Goal: Navigation & Orientation: Find specific page/section

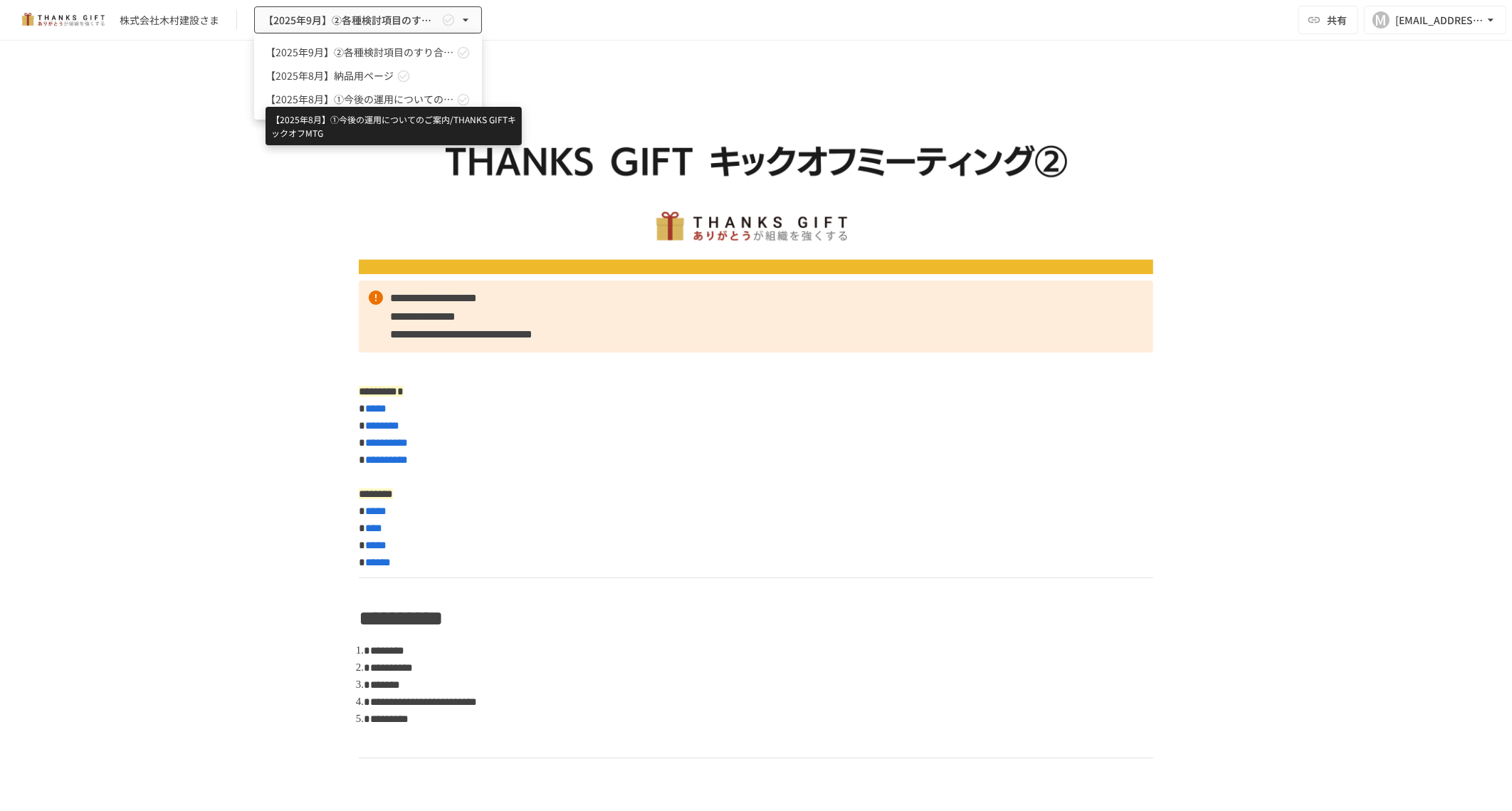
click at [364, 101] on span "【2025年8月】①今後の運用についてのご案内/THANKS GIFTキックオフMTG" at bounding box center [360, 100] width 188 height 15
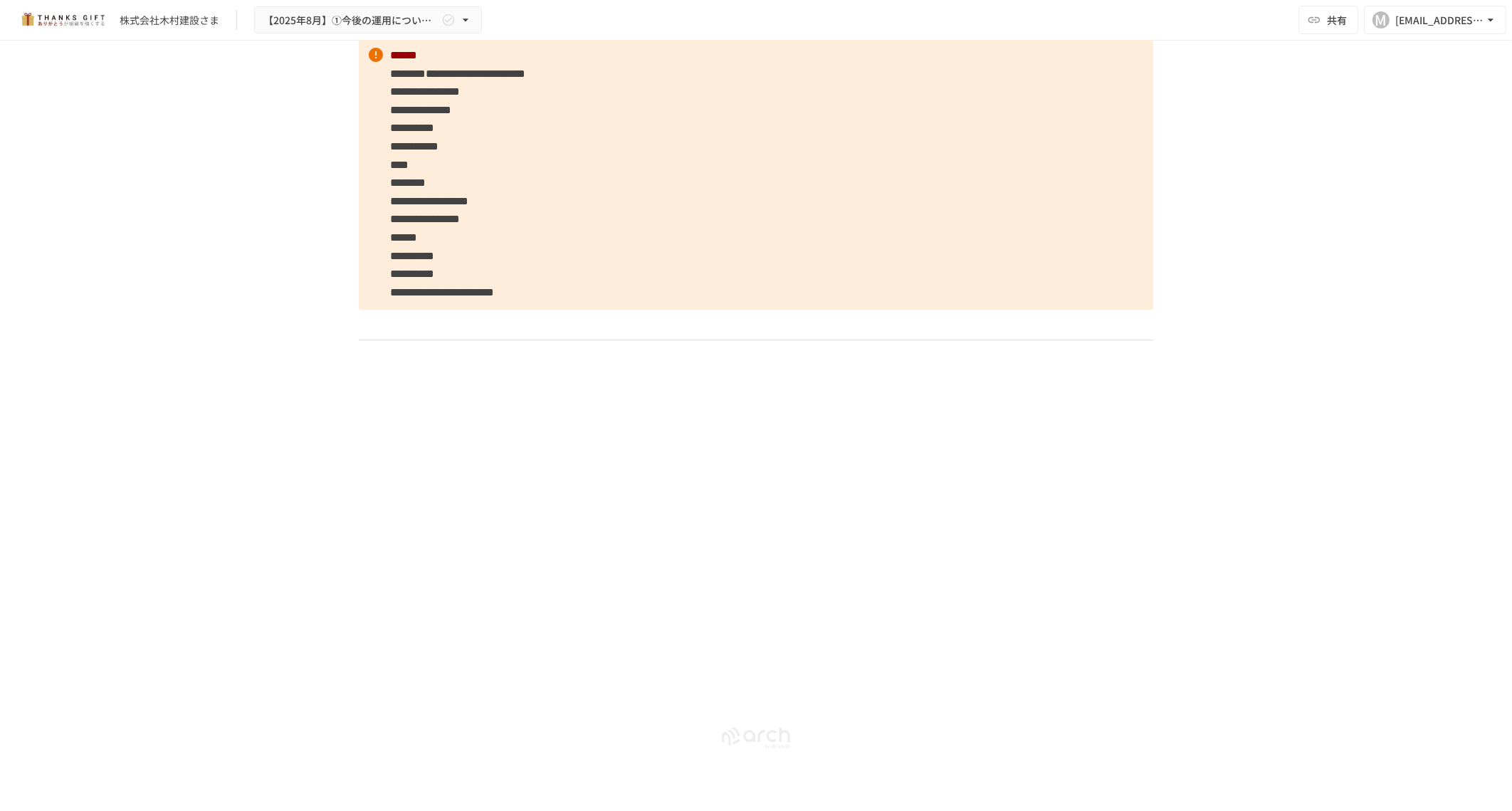
scroll to position [8830, 0]
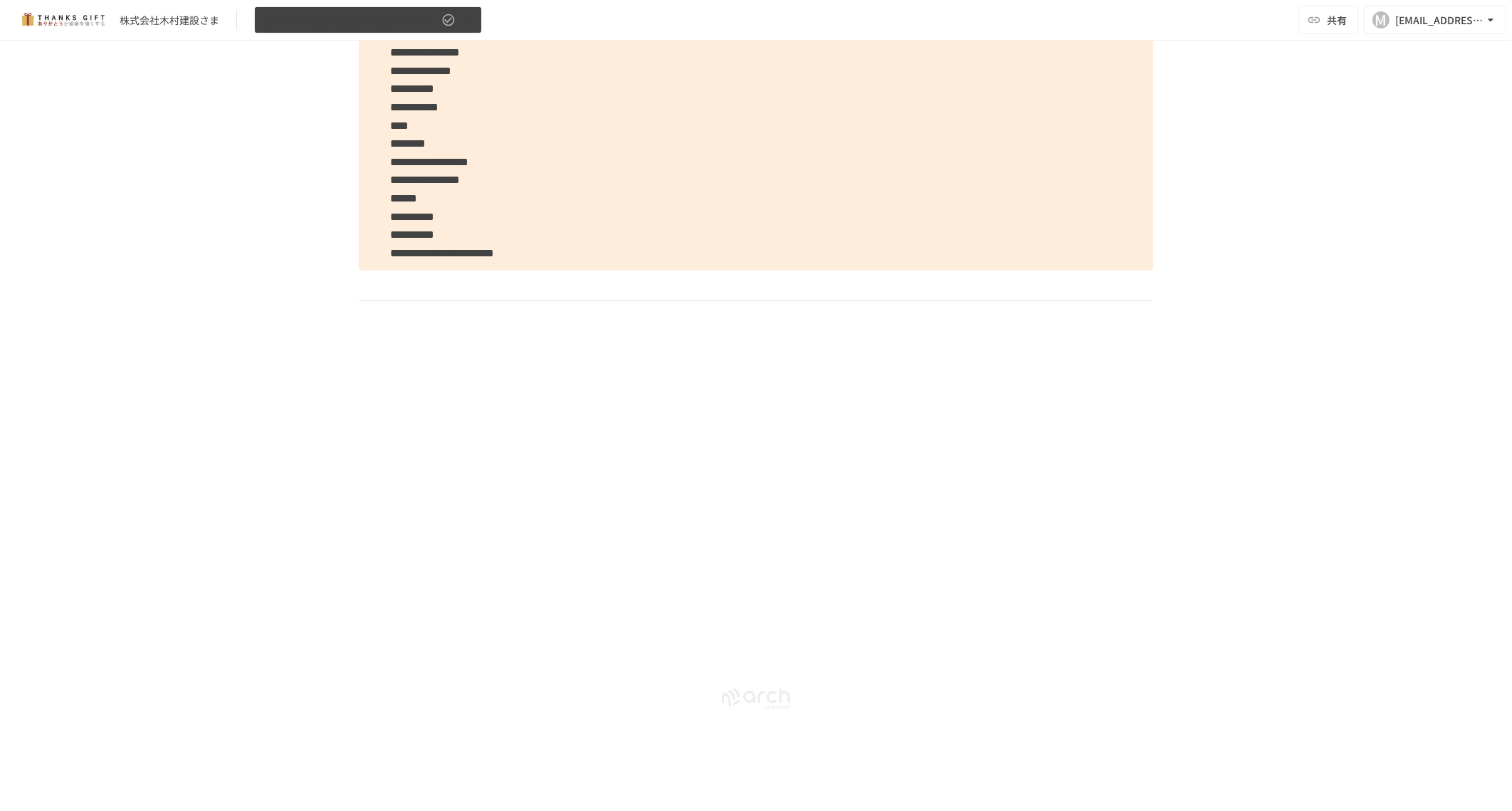
click at [467, 29] on button "【2025年8月】①今後の運用についてのご案内/THANKS GIFTキックオフMTG" at bounding box center [368, 20] width 228 height 28
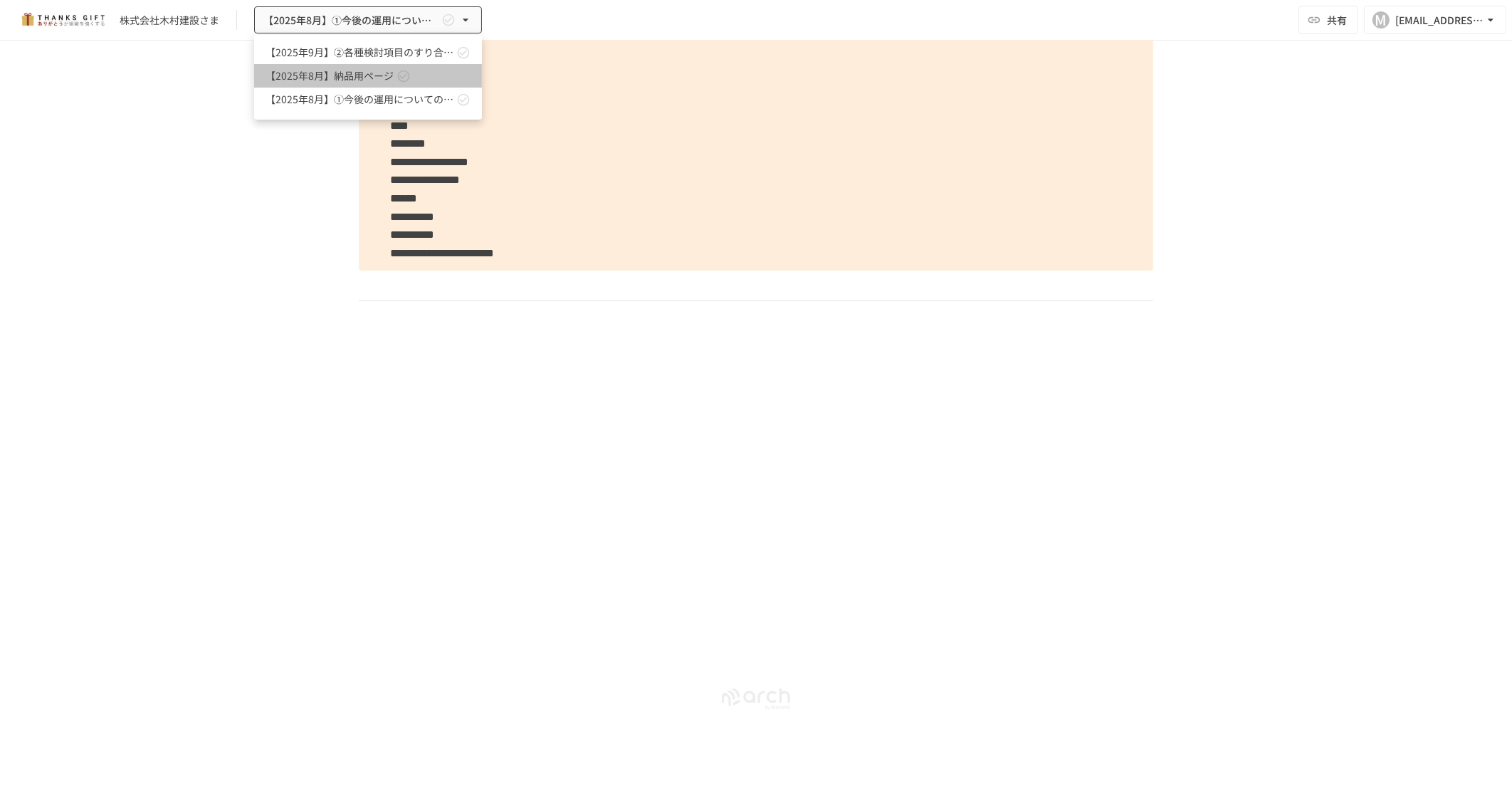
click at [360, 78] on span "【2025年8月】納品用ページ" at bounding box center [329, 76] width 128 height 15
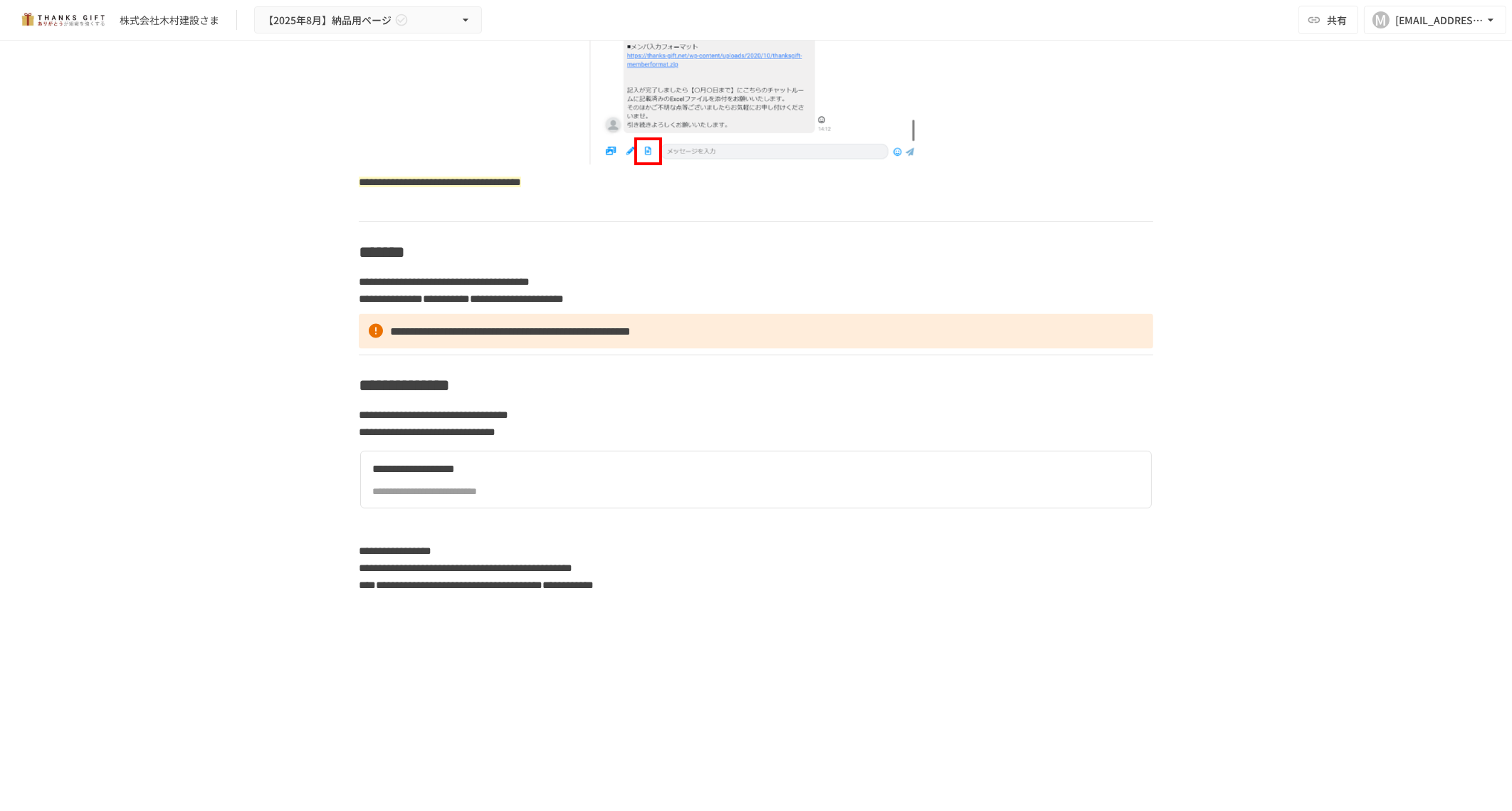
scroll to position [4036, 0]
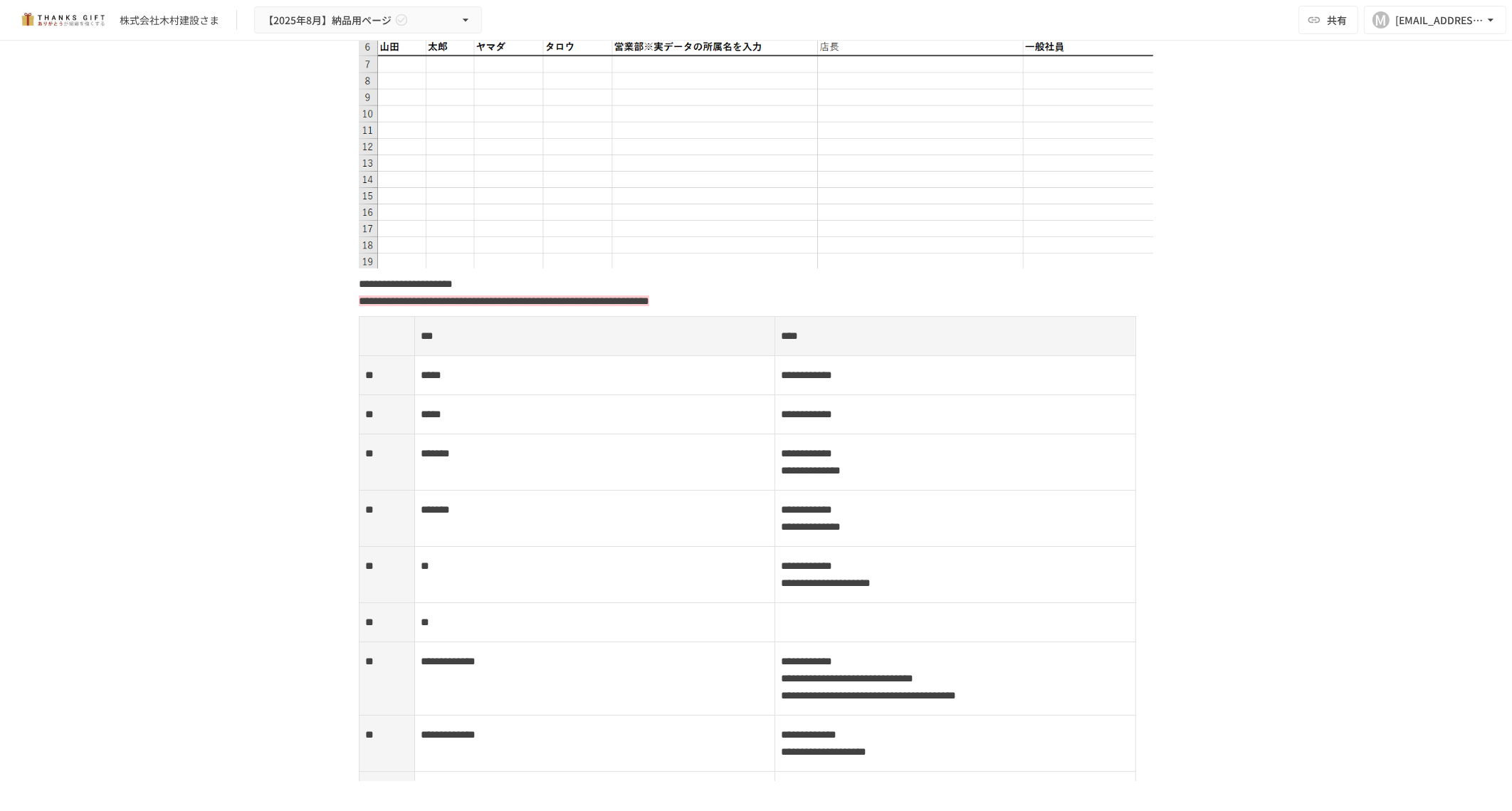
scroll to position [2314, 0]
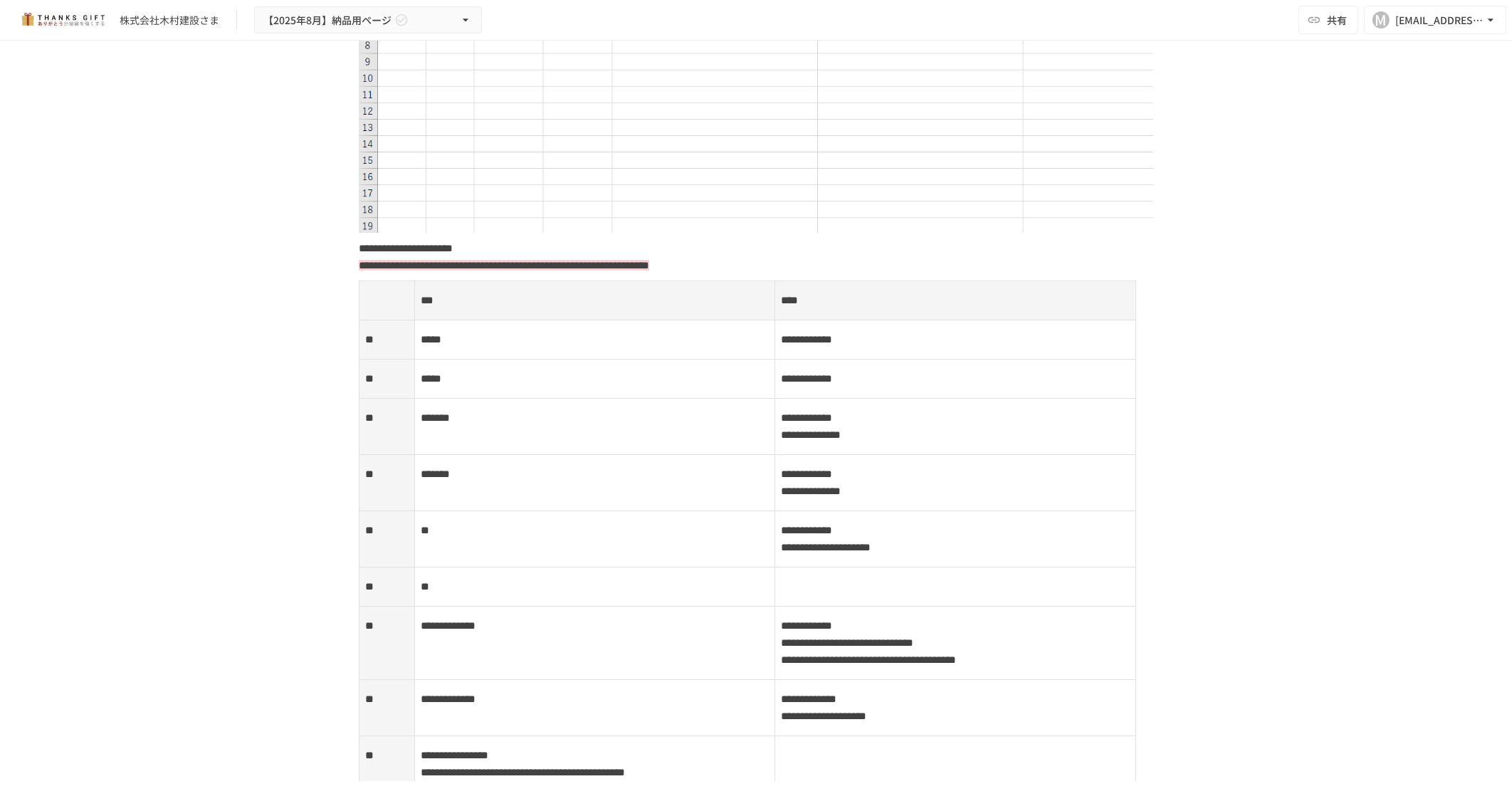
click at [141, 370] on div "**********" at bounding box center [756, 411] width 1512 height 741
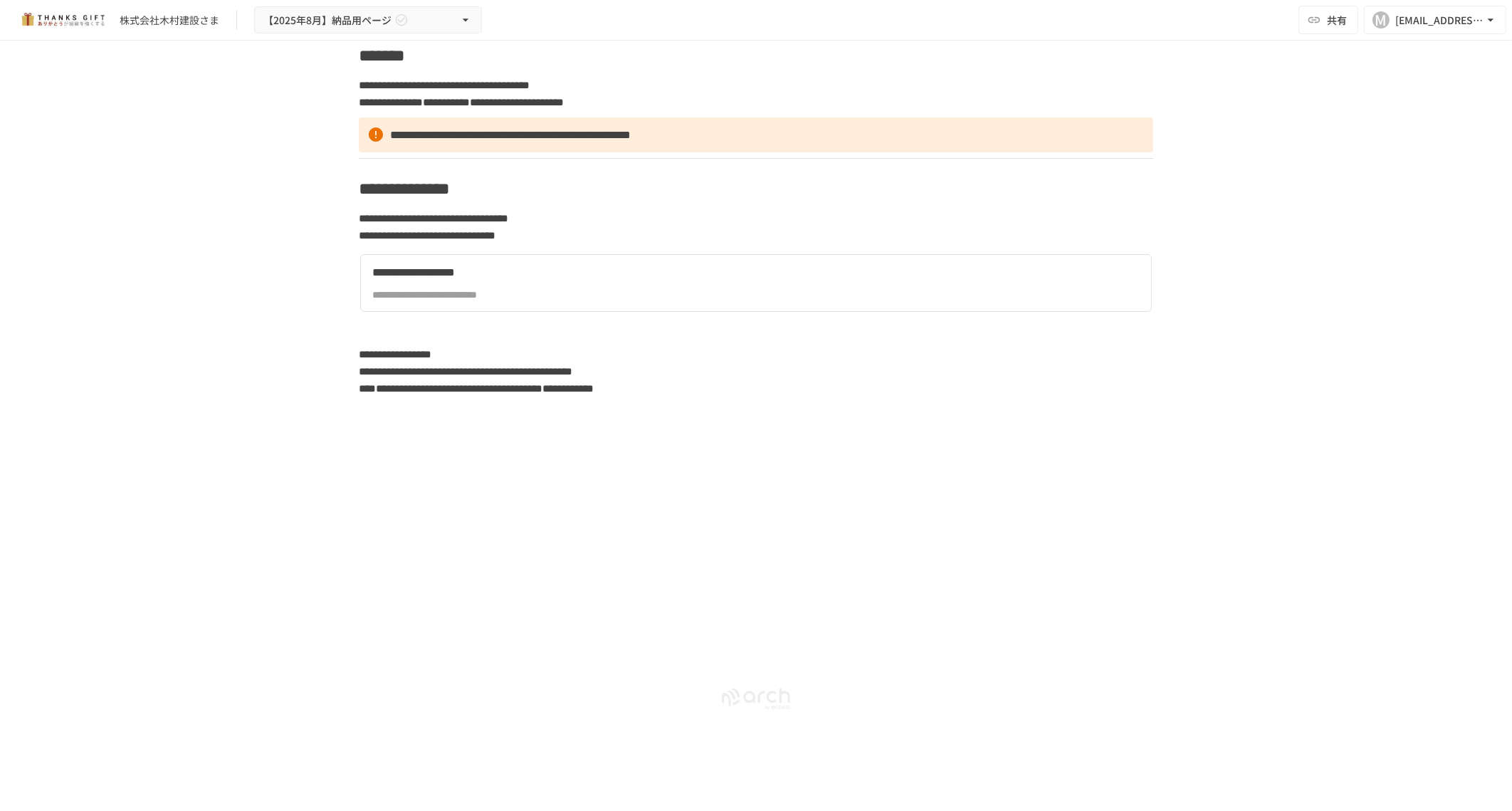
scroll to position [4100, 0]
click at [464, 18] on icon "button" at bounding box center [465, 20] width 14 height 14
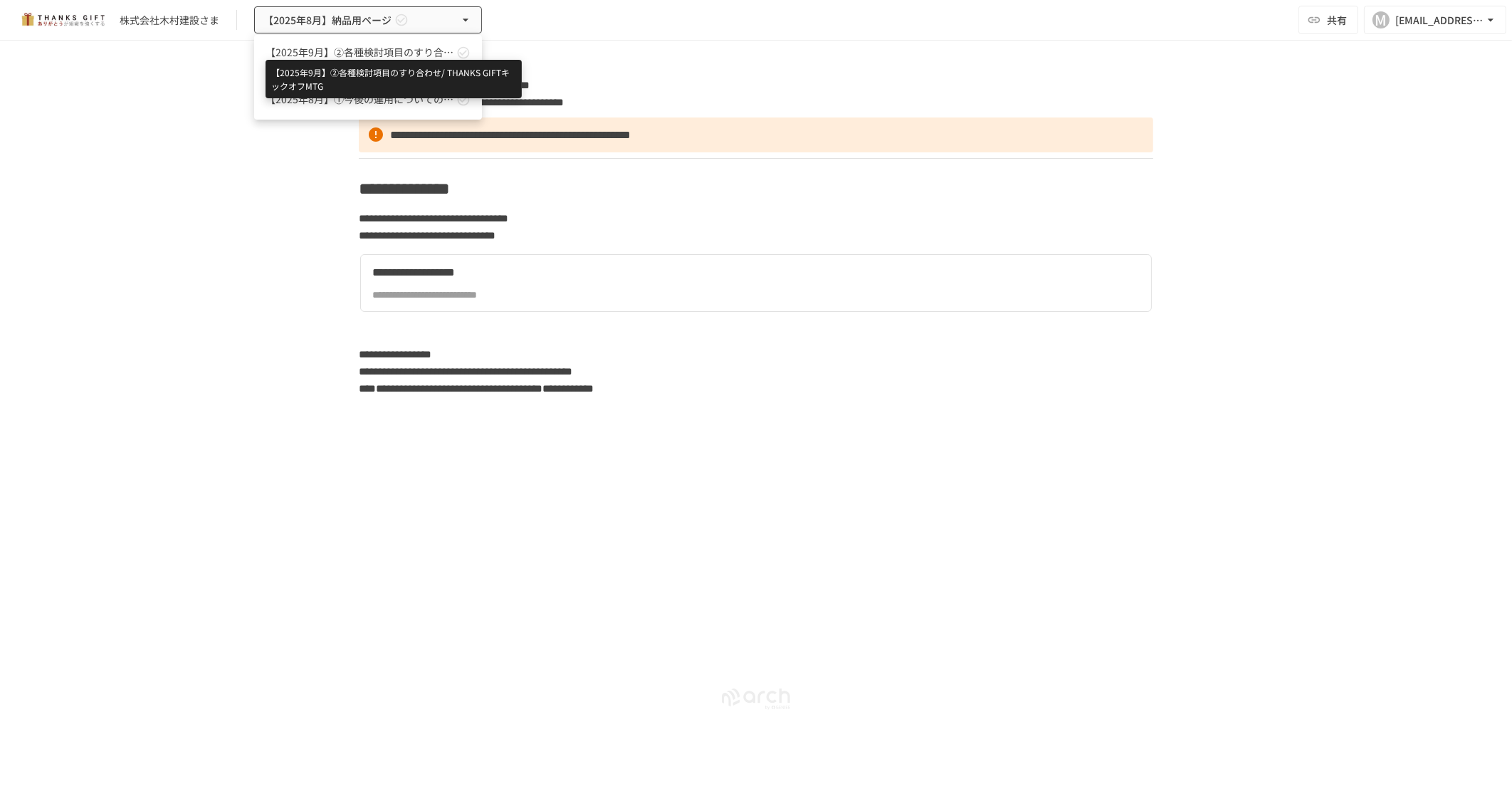
click at [407, 49] on span "【2025年9月】②各種検討項目のすり合わせ/ THANKS GIFTキックオフMTG" at bounding box center [360, 52] width 188 height 15
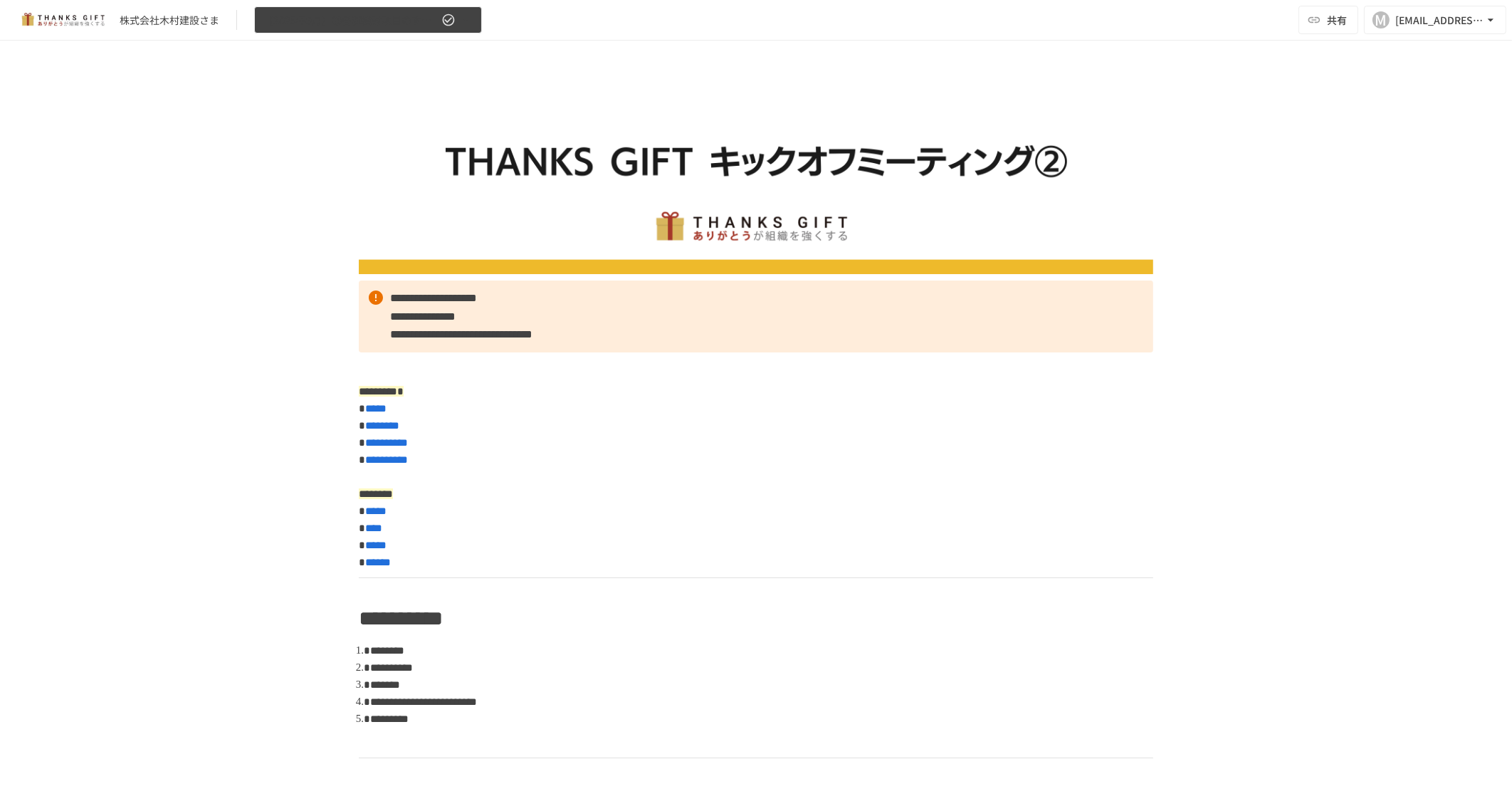
click at [448, 19] on icon "button" at bounding box center [448, 20] width 14 height 14
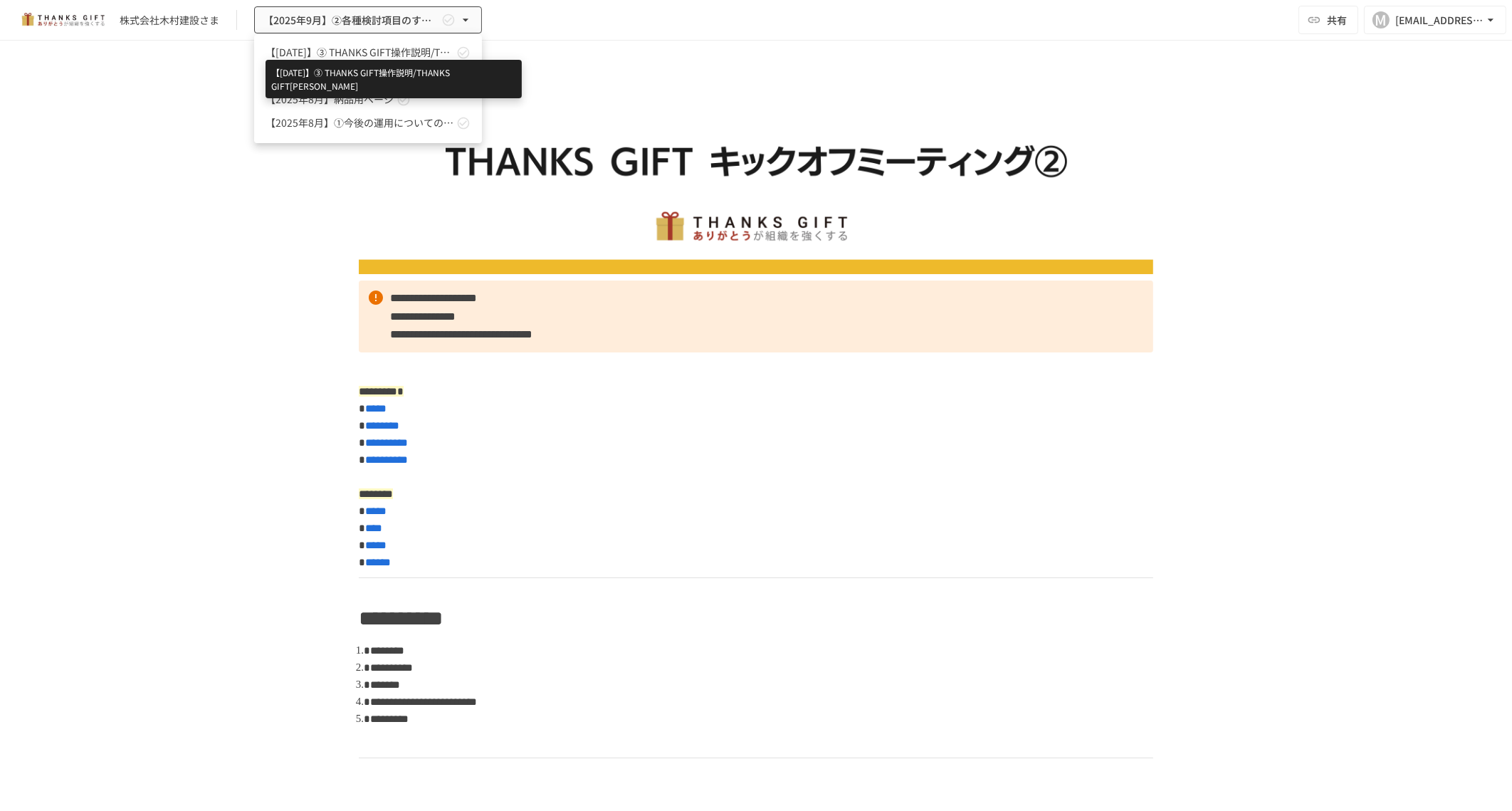
click at [407, 53] on span "【2025年9月】➂ THANKS GIFT操作説明/THANKS GIFTキックオフMTG" at bounding box center [360, 52] width 188 height 15
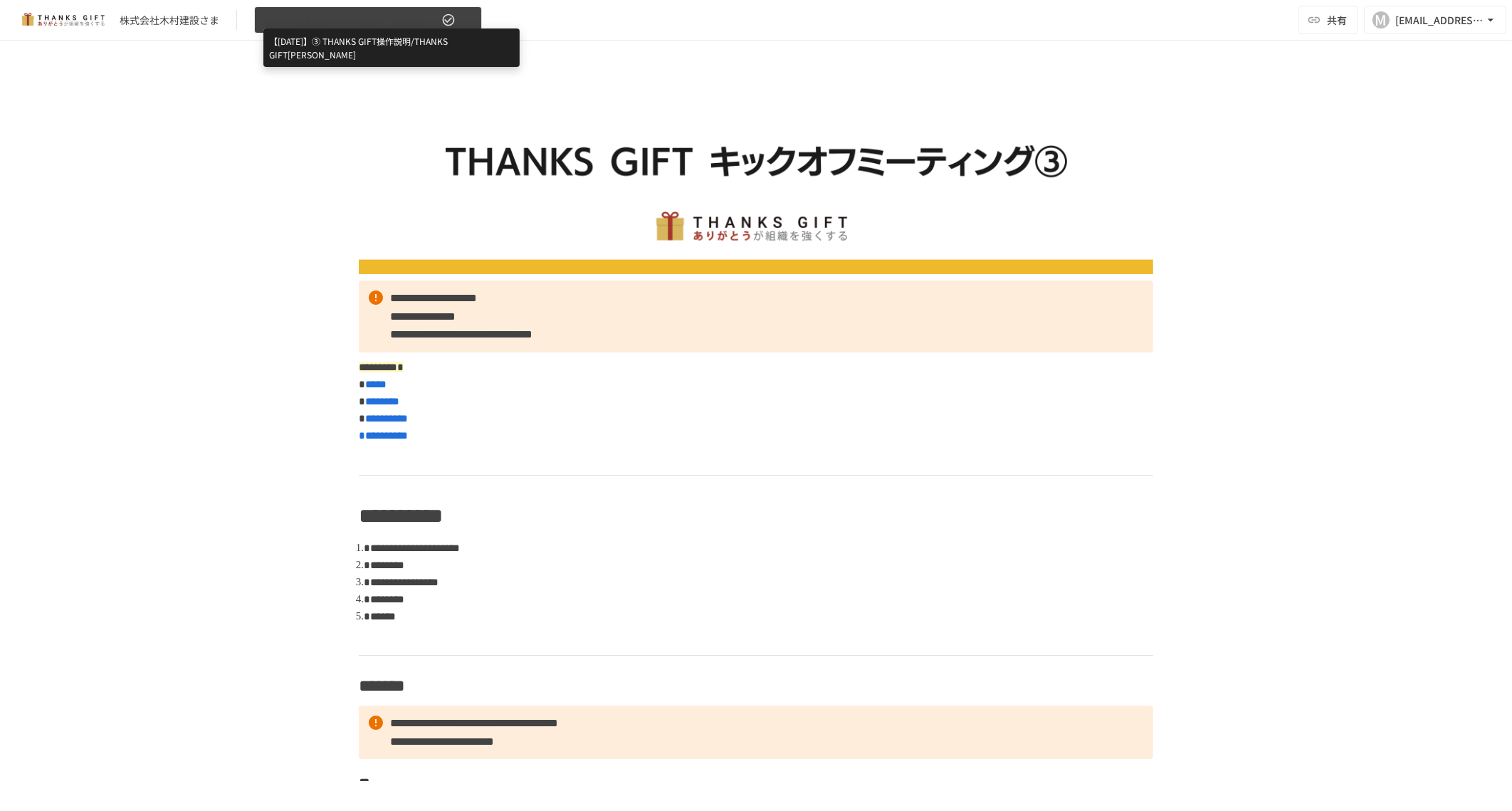
click at [400, 21] on span "【2025年9月】➂ THANKS GIFT操作説明/THANKS GIFTキックオフMTG" at bounding box center [351, 20] width 175 height 18
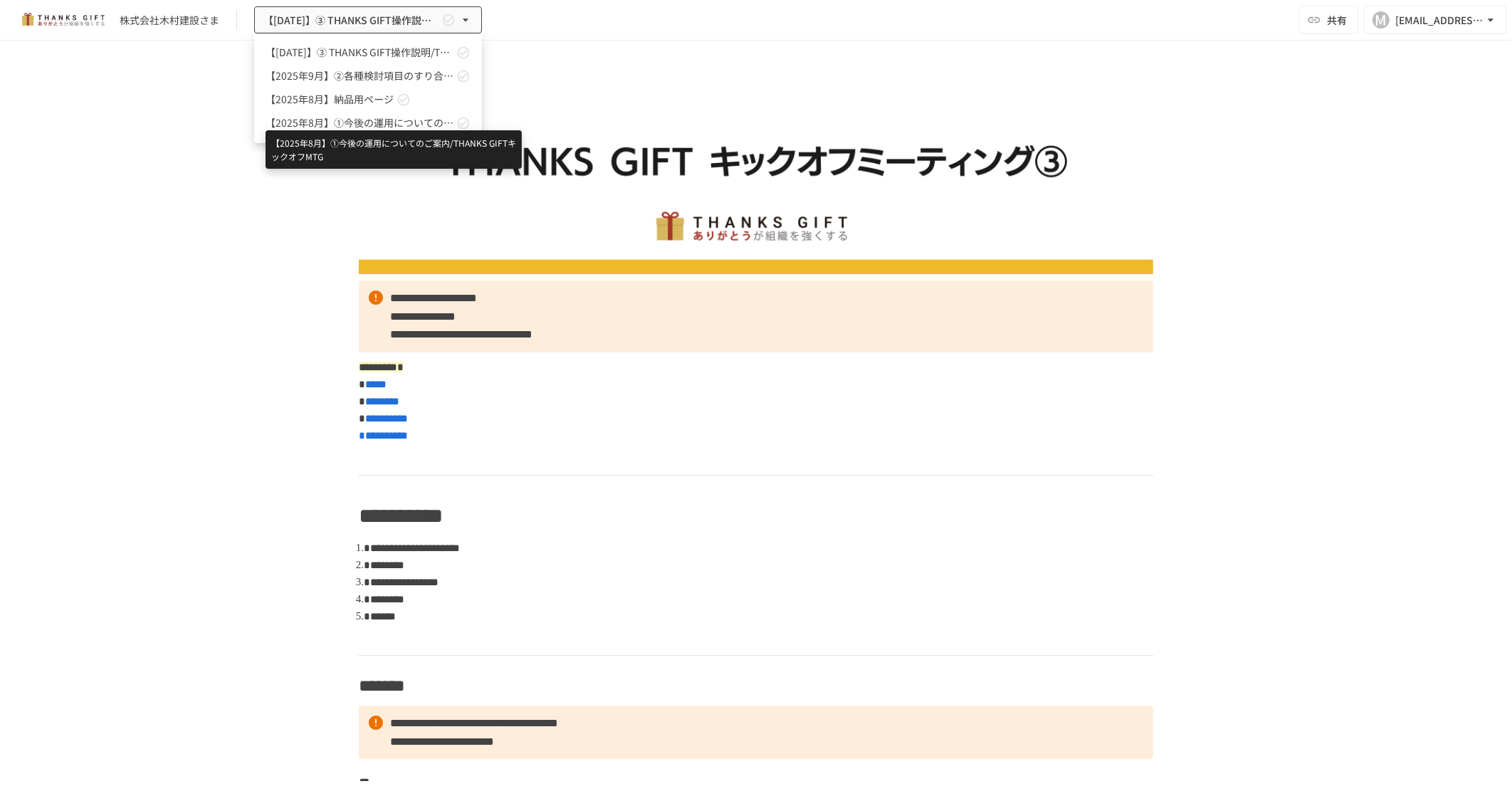
click at [353, 118] on span "【2025年8月】①今後の運用についてのご案内/THANKS GIFTキックオフMTG" at bounding box center [360, 122] width 188 height 15
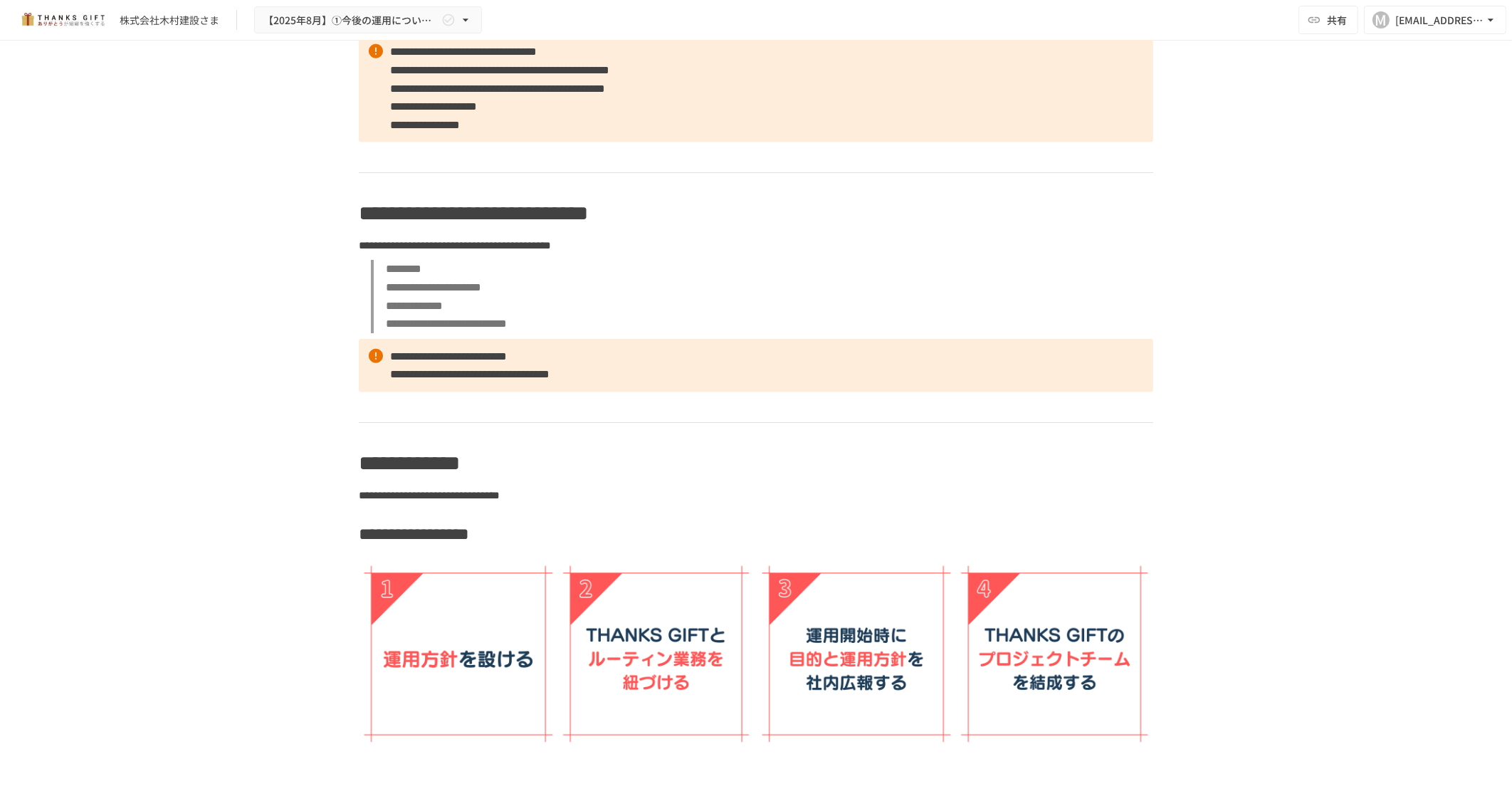
scroll to position [3115, 0]
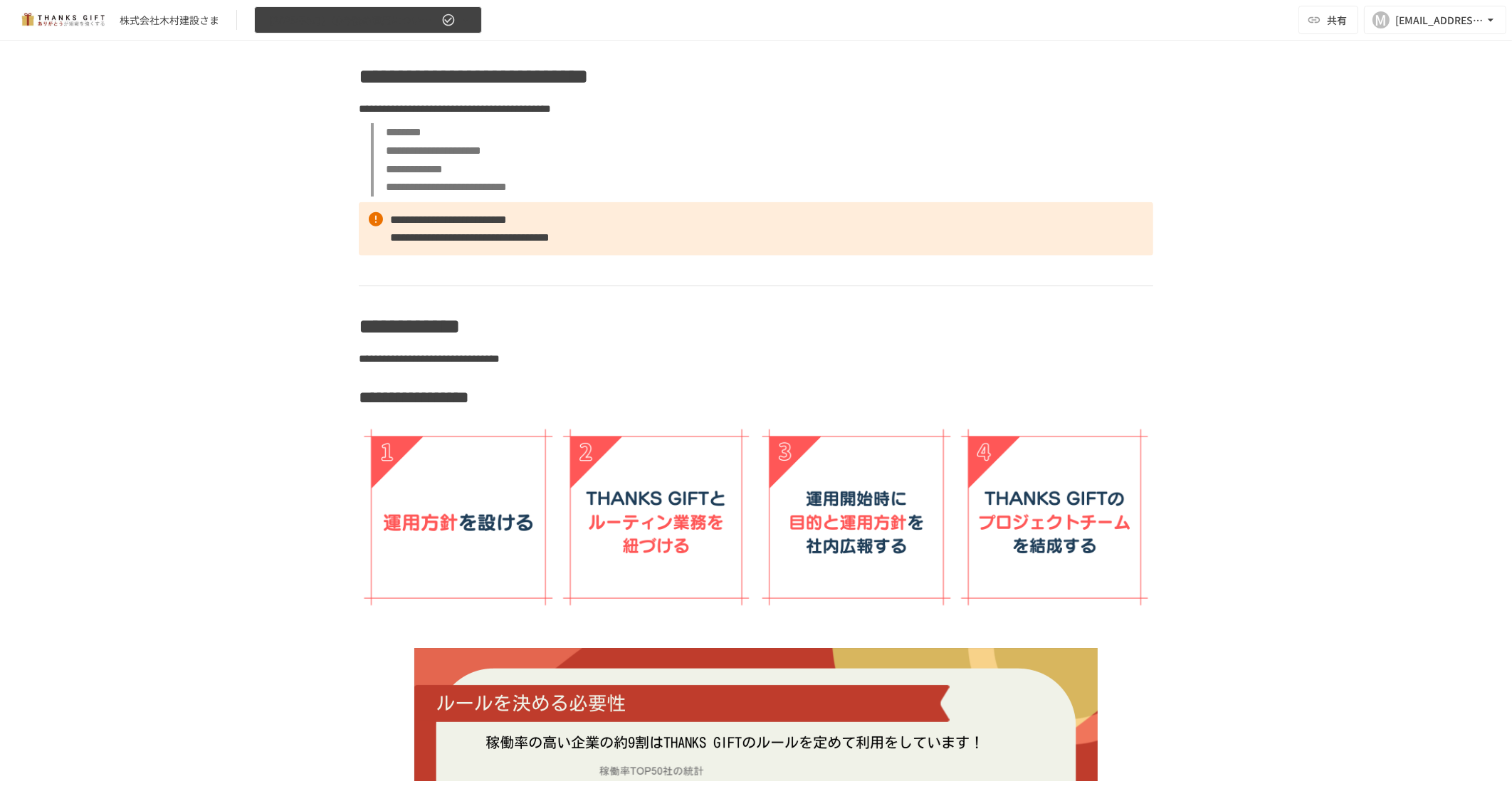
click at [360, 10] on button "【2025年8月】①今後の運用についてのご案内/THANKS GIFTキックオフMTG" at bounding box center [368, 20] width 228 height 28
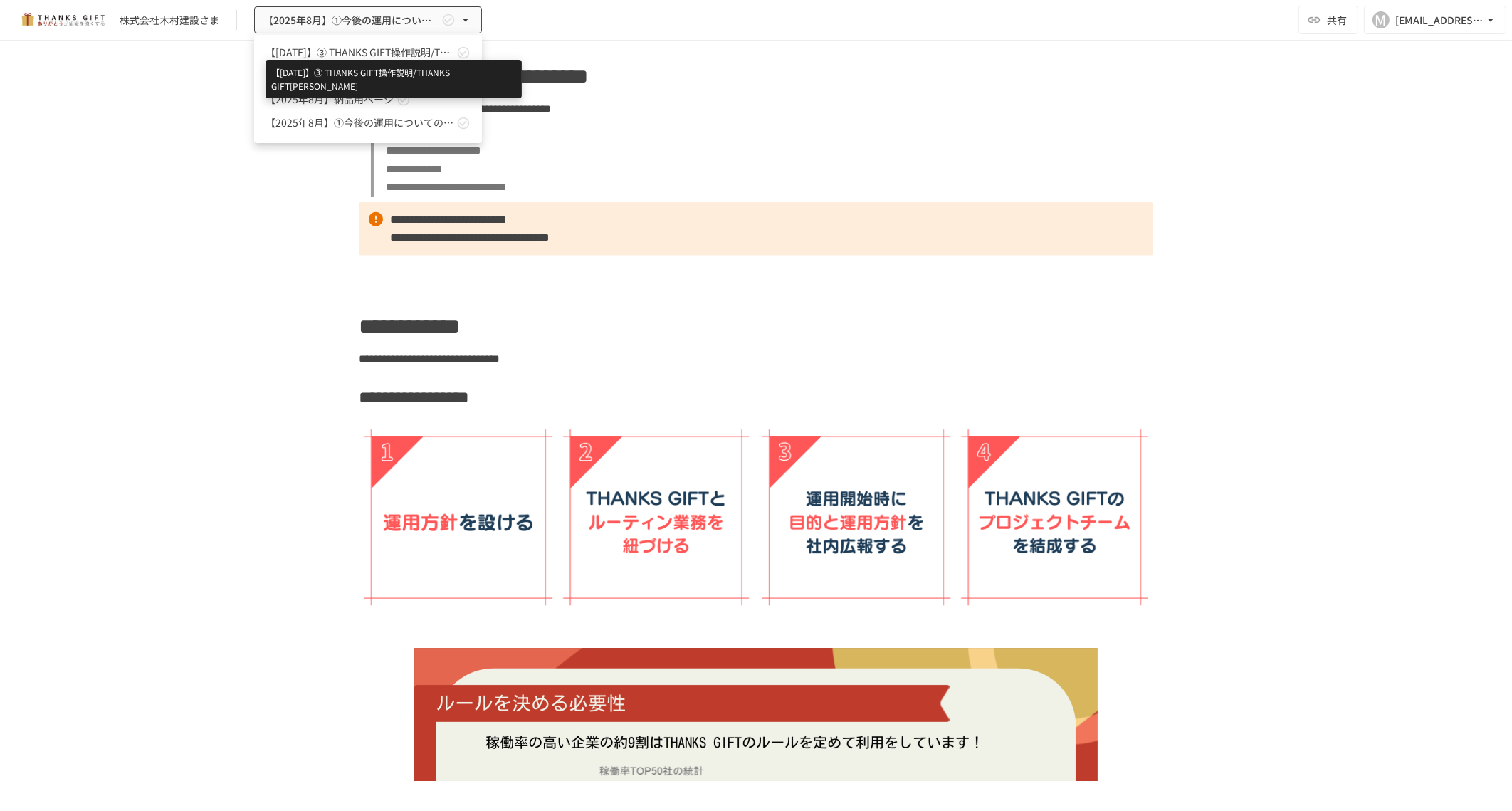
click at [347, 53] on span "【2025年9月】➂ THANKS GIFT操作説明/THANKS GIFTキックオフMTG" at bounding box center [360, 52] width 188 height 15
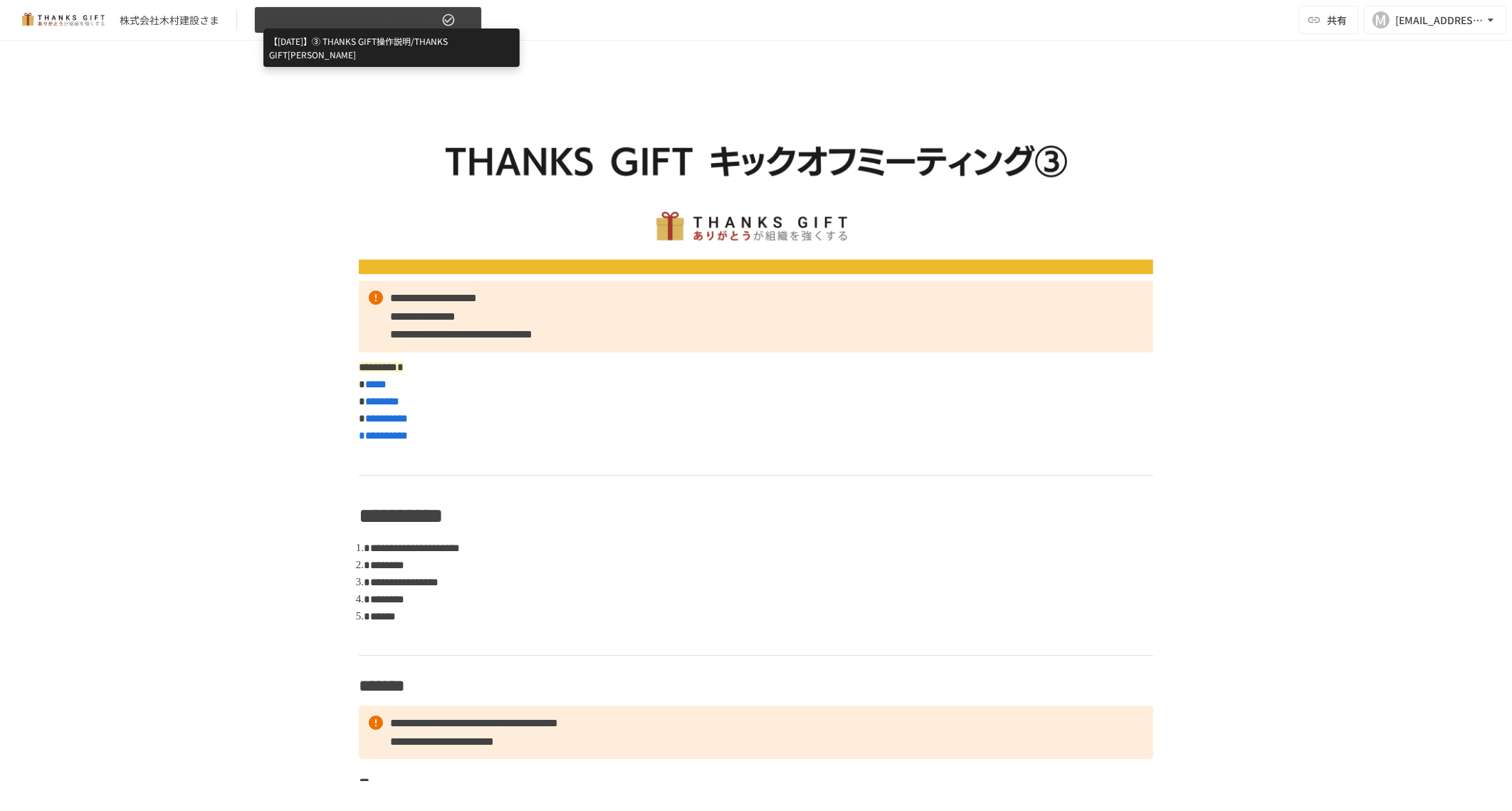
click at [378, 17] on span "【2025年9月】➂ THANKS GIFT操作説明/THANKS GIFTキックオフMTG" at bounding box center [351, 20] width 175 height 18
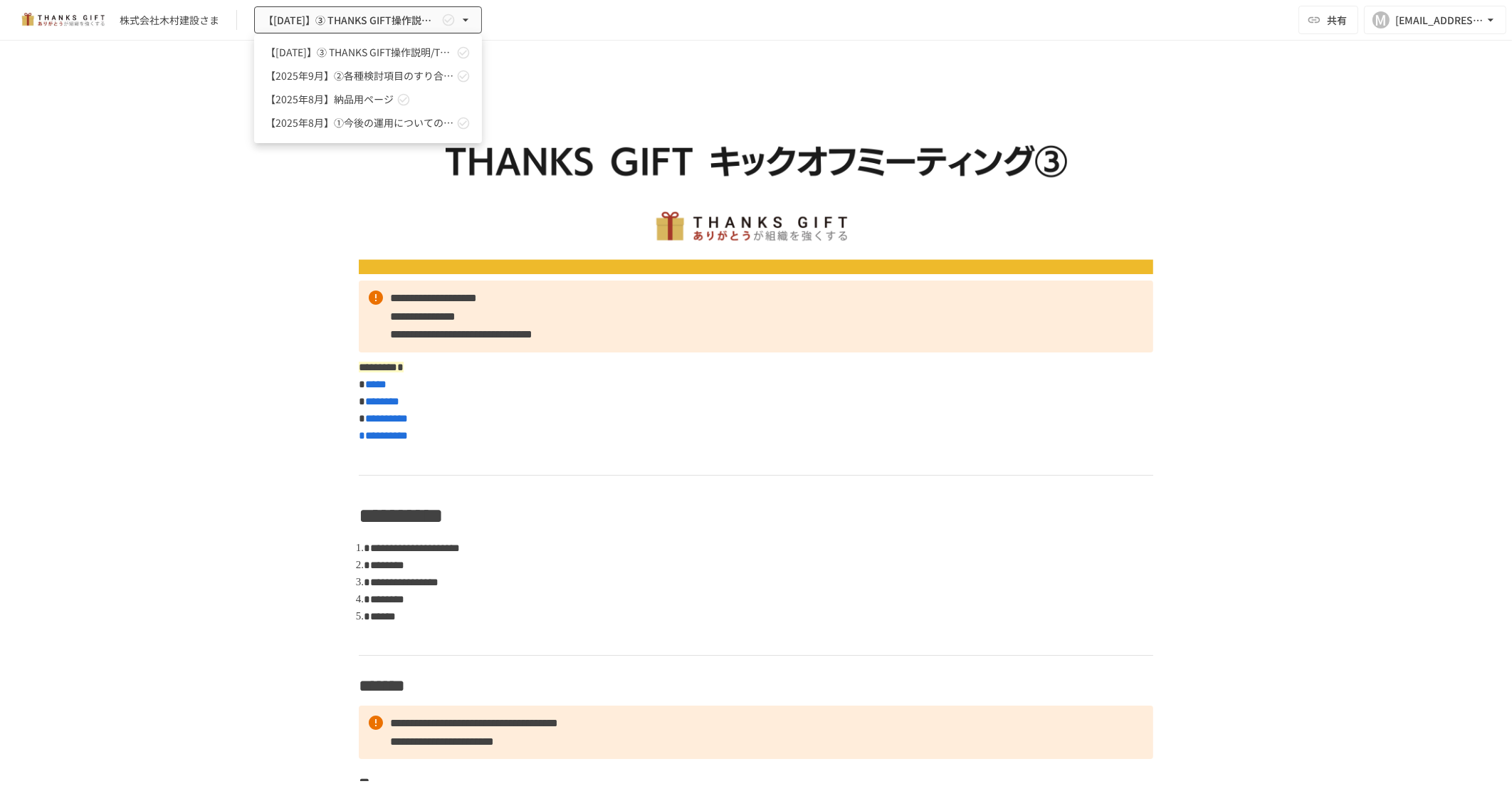
click at [1466, 552] on div at bounding box center [756, 406] width 1512 height 811
